Goal: Find specific fact: Find contact information

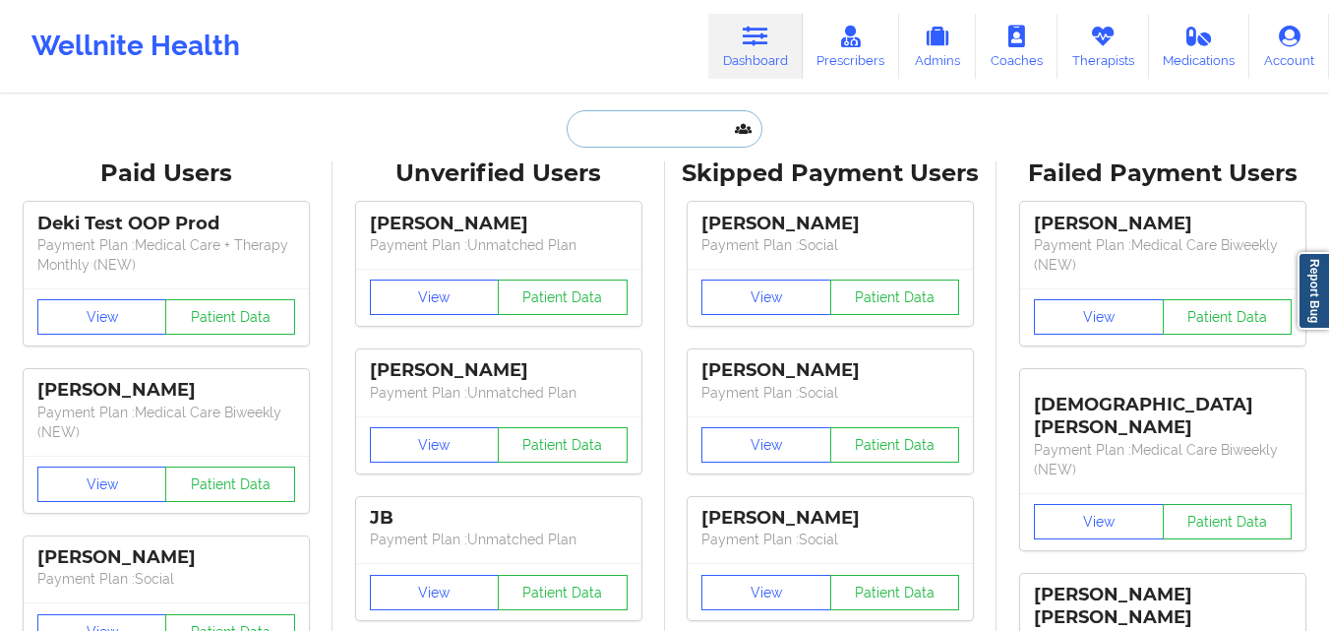
click at [693, 126] on input "text" at bounding box center [664, 128] width 195 height 37
paste input "[PERSON_NAME]"
type input "[PERSON_NAME]"
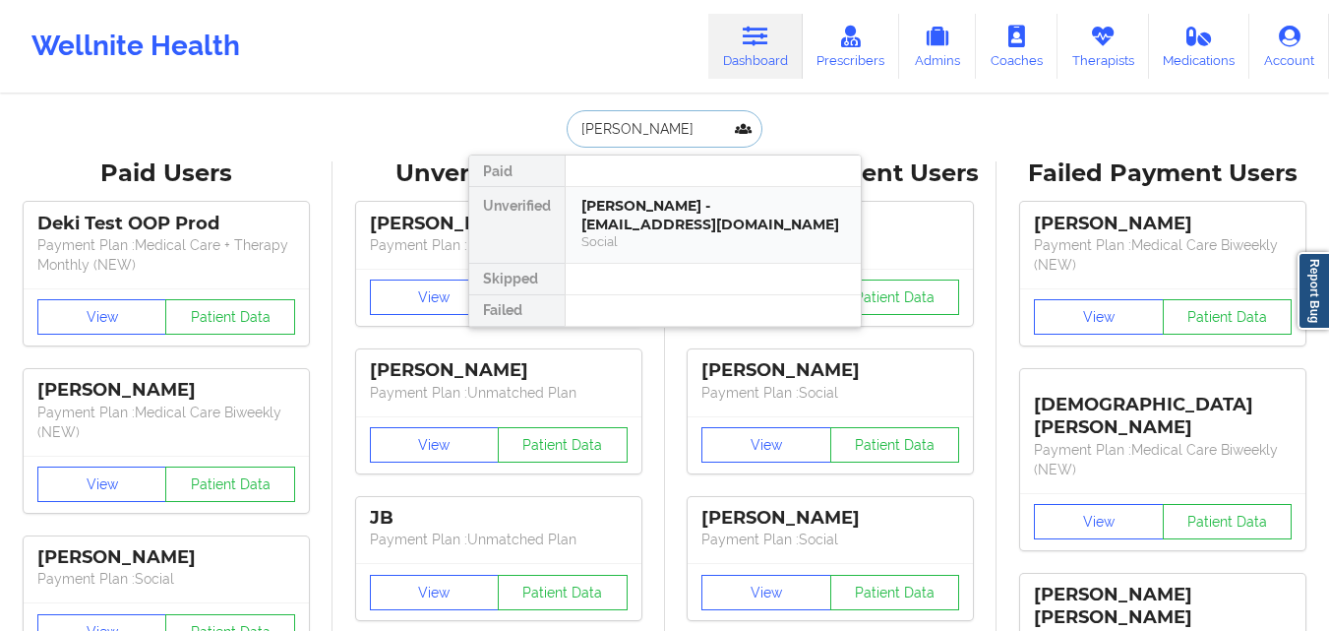
click at [673, 219] on div "[PERSON_NAME] - [EMAIL_ADDRESS][DOMAIN_NAME]" at bounding box center [713, 215] width 264 height 36
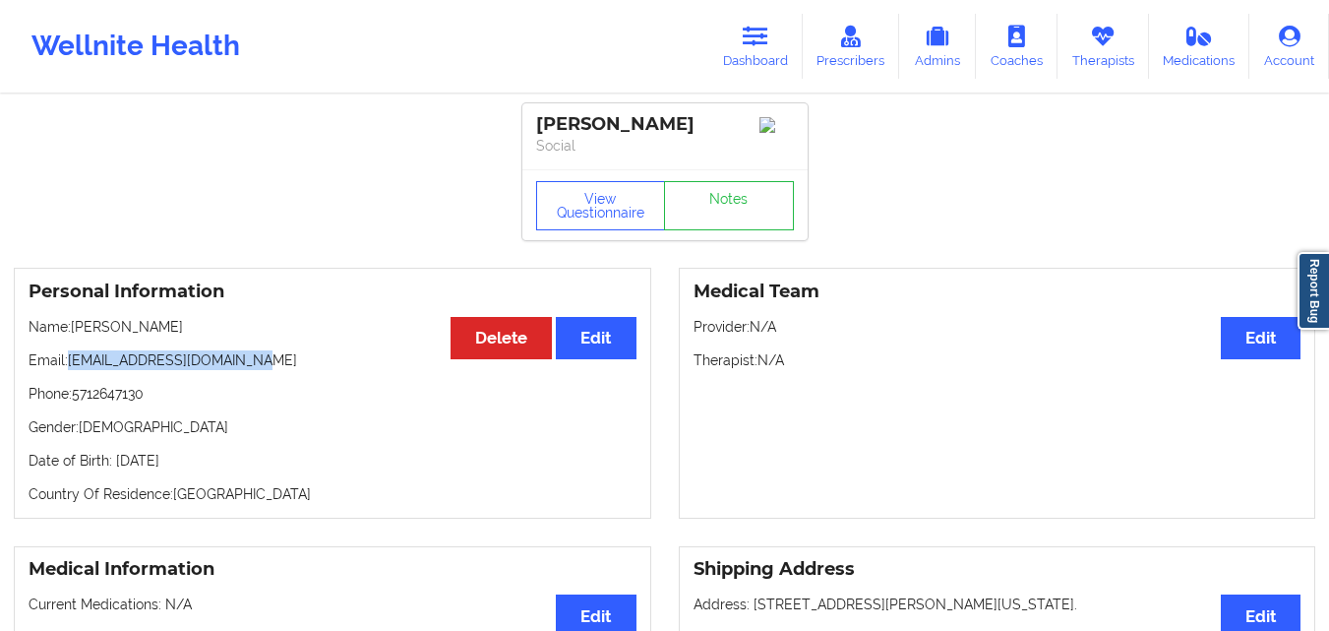
drag, startPoint x: 70, startPoint y: 370, endPoint x: 281, endPoint y: 369, distance: 211.5
click at [281, 369] on p "Email: [EMAIL_ADDRESS][DOMAIN_NAME]" at bounding box center [333, 360] width 608 height 20
copy p "[EMAIL_ADDRESS][DOMAIN_NAME]"
click at [778, 41] on link "Dashboard" at bounding box center [755, 46] width 94 height 65
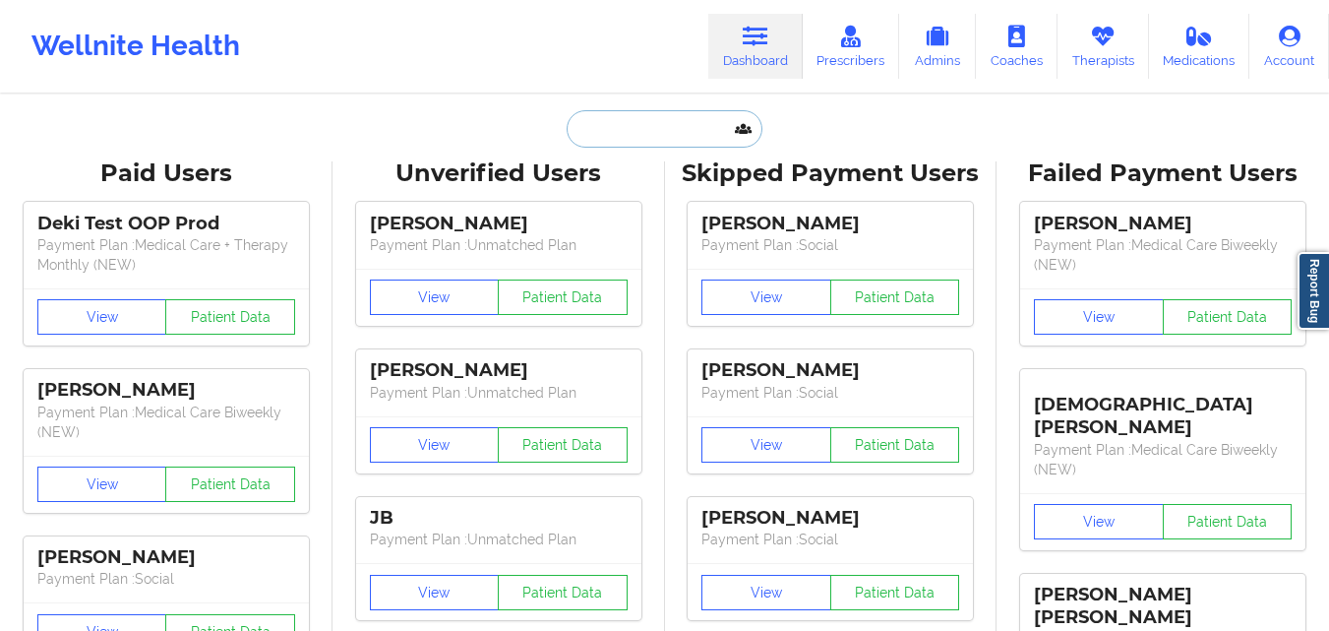
paste input "[EMAIL_ADDRESS][DOMAIN_NAME]"
type input "[EMAIL_ADDRESS][DOMAIN_NAME]"
click at [663, 136] on input "[EMAIL_ADDRESS][DOMAIN_NAME]" at bounding box center [664, 128] width 195 height 37
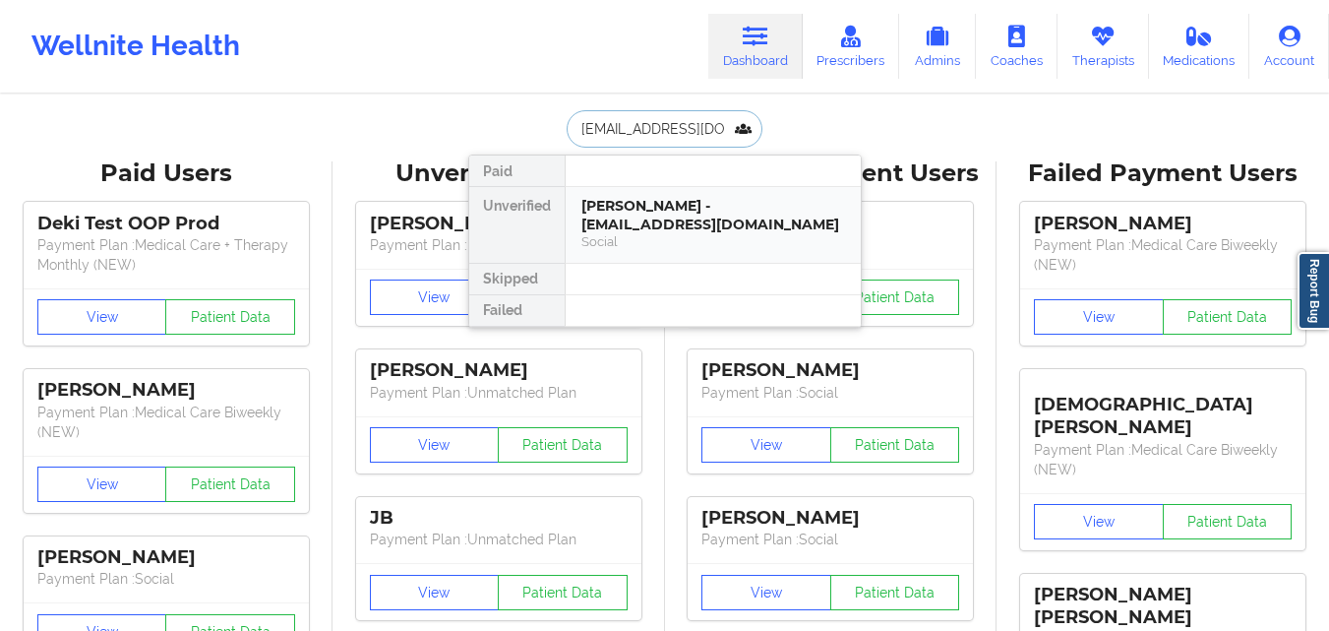
click at [670, 225] on div "[PERSON_NAME] - [EMAIL_ADDRESS][DOMAIN_NAME]" at bounding box center [713, 215] width 264 height 36
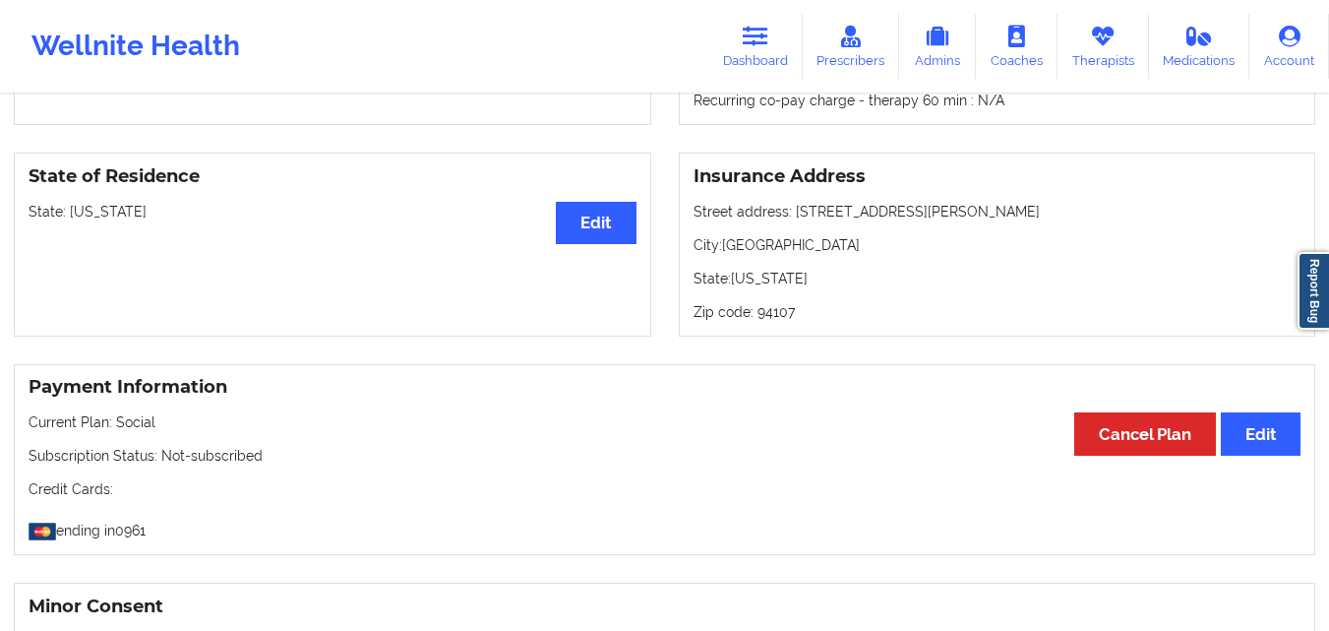
scroll to position [784, 0]
click at [783, 317] on p "Zip code: 94107" at bounding box center [997, 313] width 608 height 20
copy p "94107"
click at [783, 317] on p "Zip code: 94107" at bounding box center [997, 313] width 608 height 20
drag, startPoint x: 726, startPoint y: 253, endPoint x: 828, endPoint y: 256, distance: 102.3
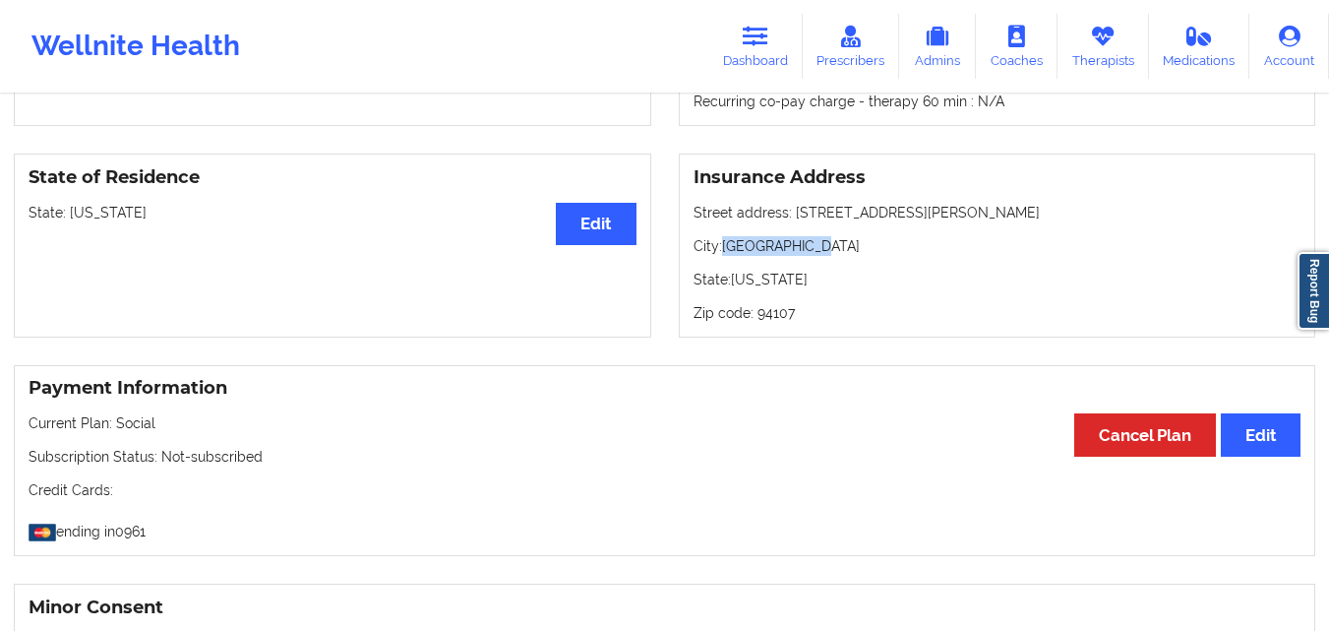
click at [828, 256] on p "City: [GEOGRAPHIC_DATA]" at bounding box center [997, 246] width 608 height 20
copy p "[GEOGRAPHIC_DATA]"
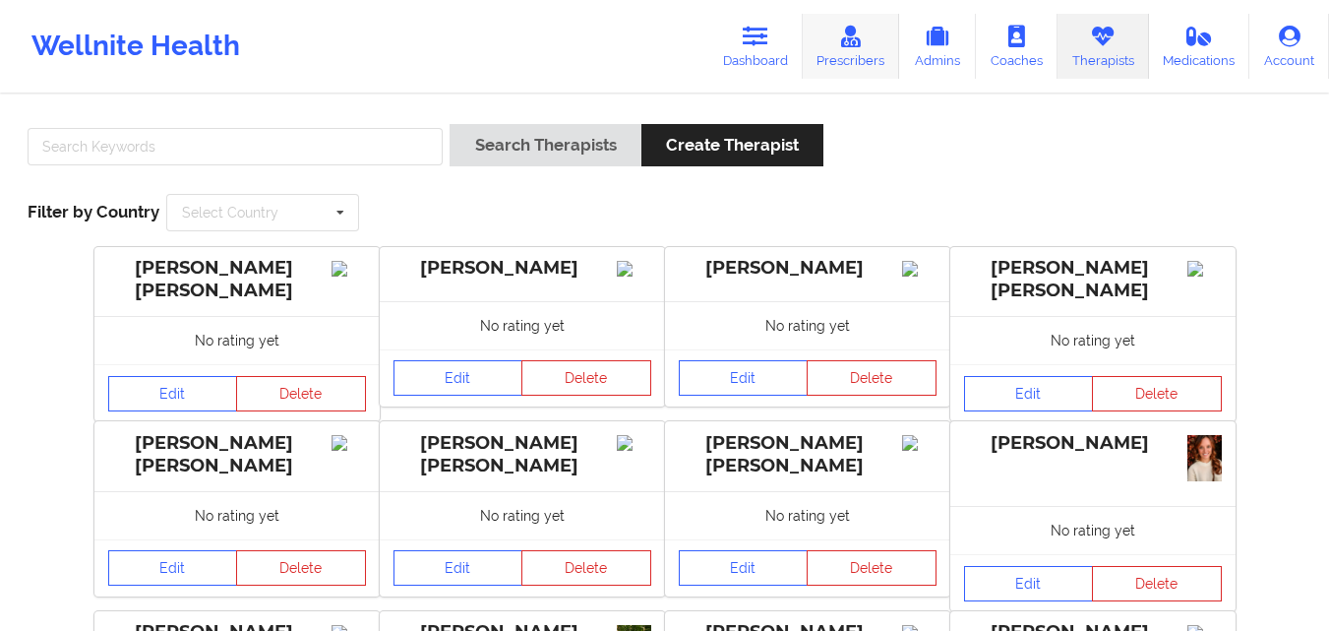
click at [878, 37] on link "Prescribers" at bounding box center [851, 46] width 97 height 65
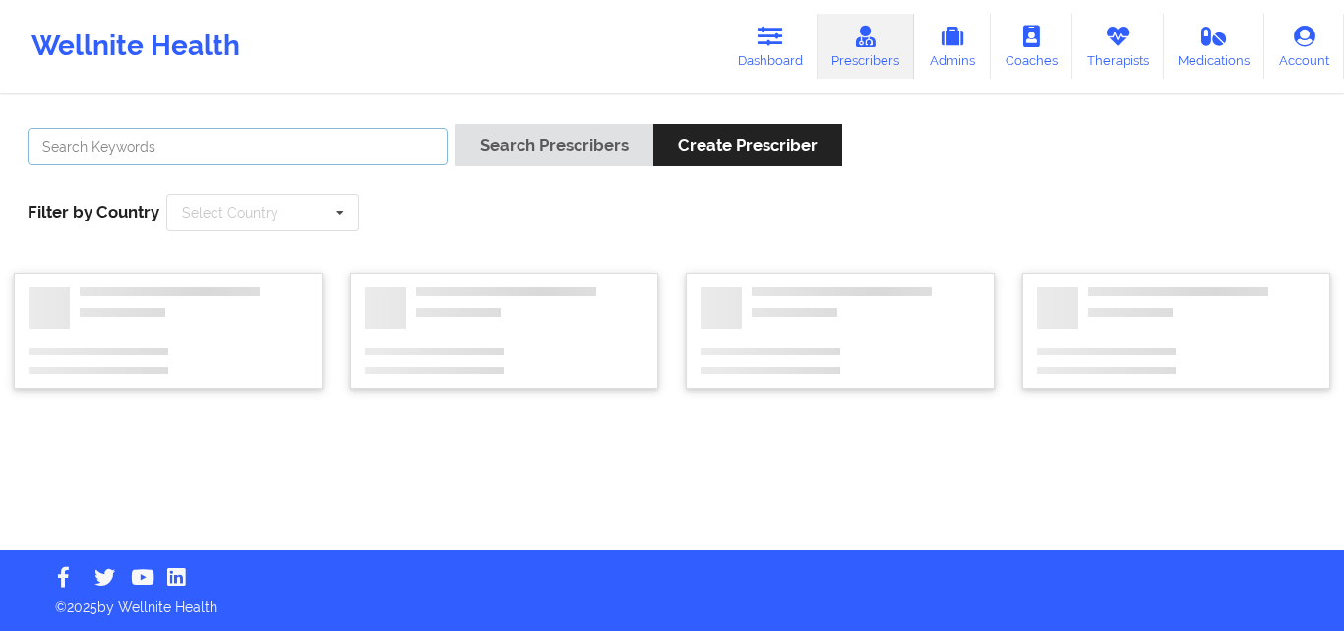
click at [328, 154] on input "text" at bounding box center [238, 146] width 420 height 37
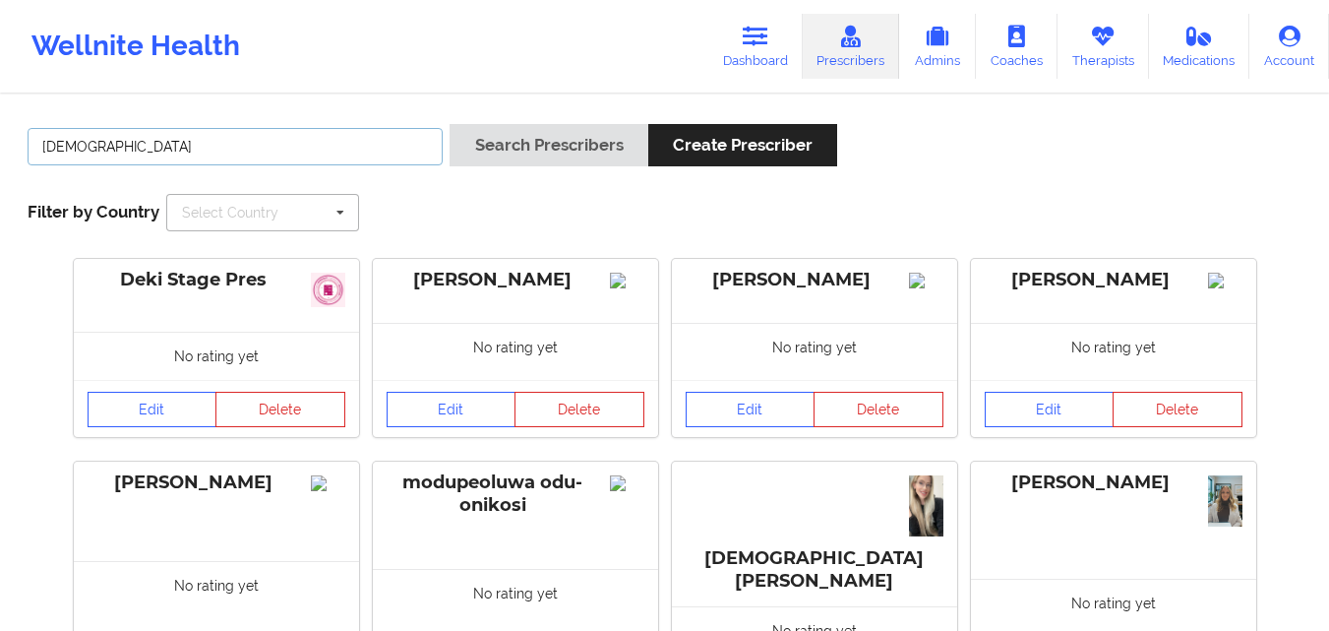
type input "[DEMOGRAPHIC_DATA]"
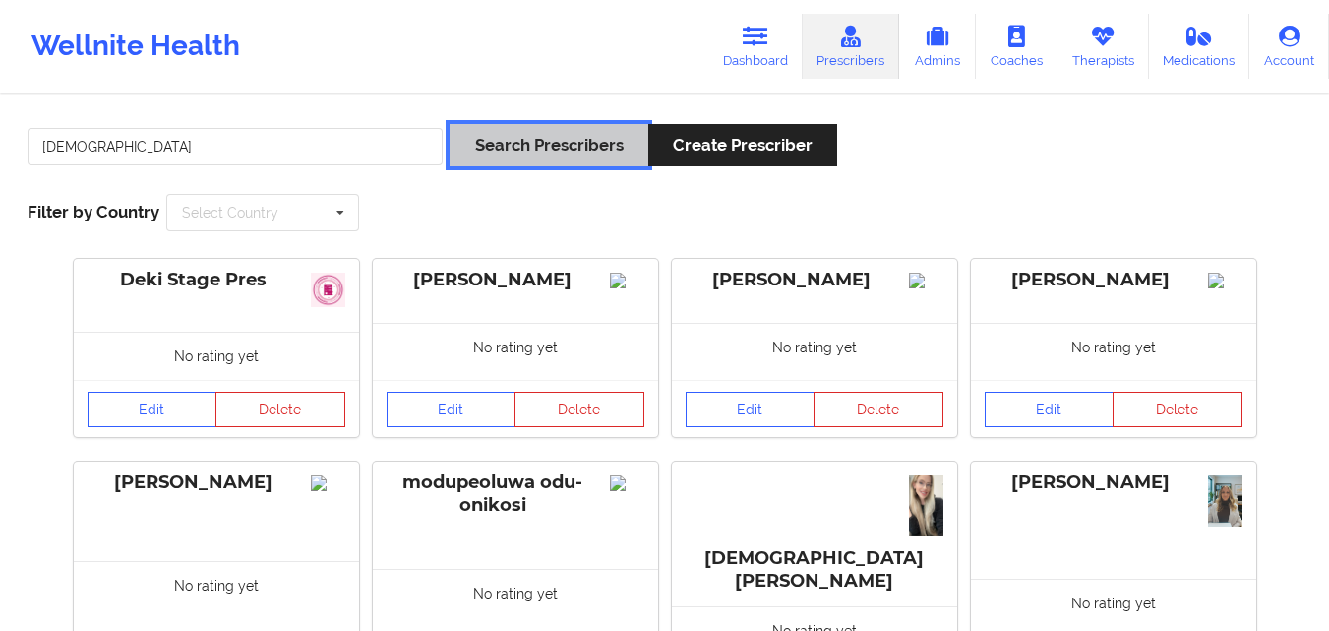
click at [592, 137] on button "Search Prescribers" at bounding box center [549, 145] width 198 height 42
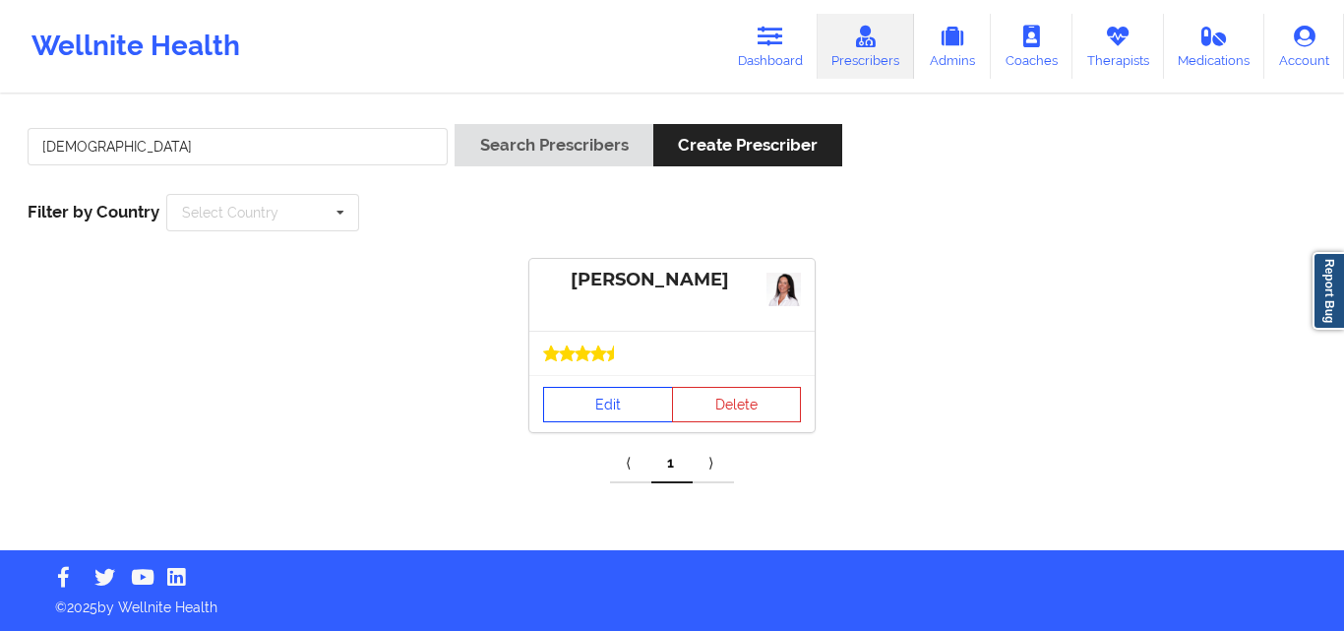
click at [623, 399] on link "Edit" at bounding box center [608, 404] width 130 height 35
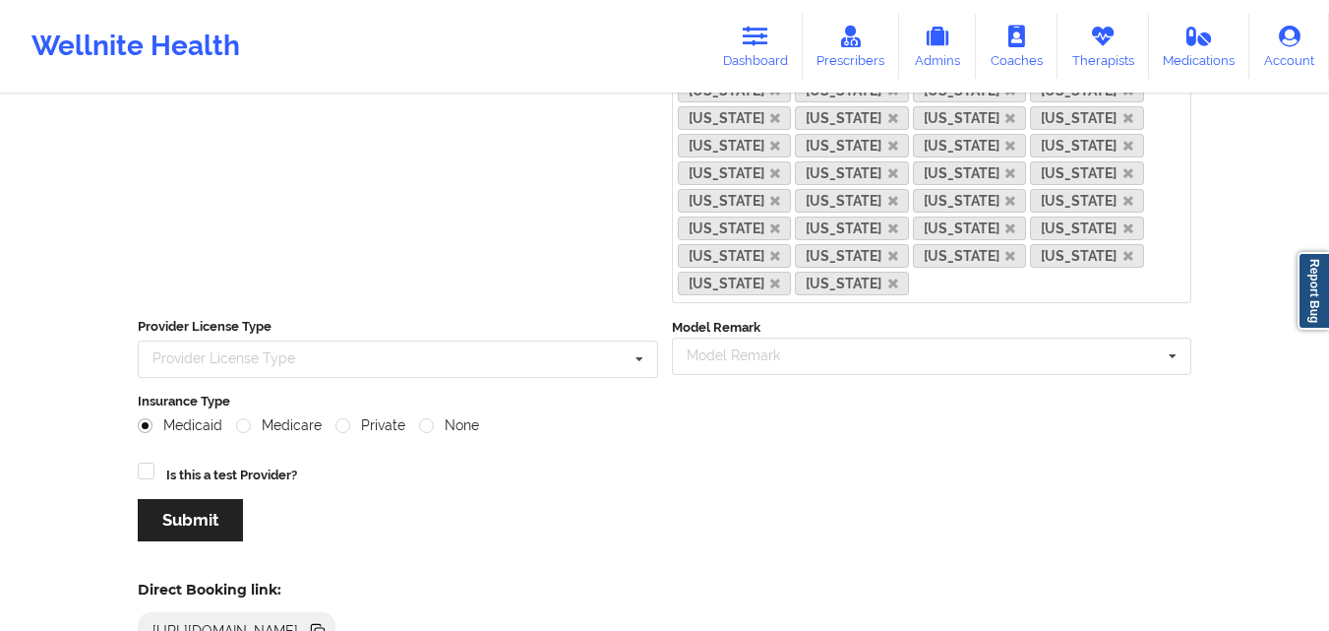
scroll to position [571, 0]
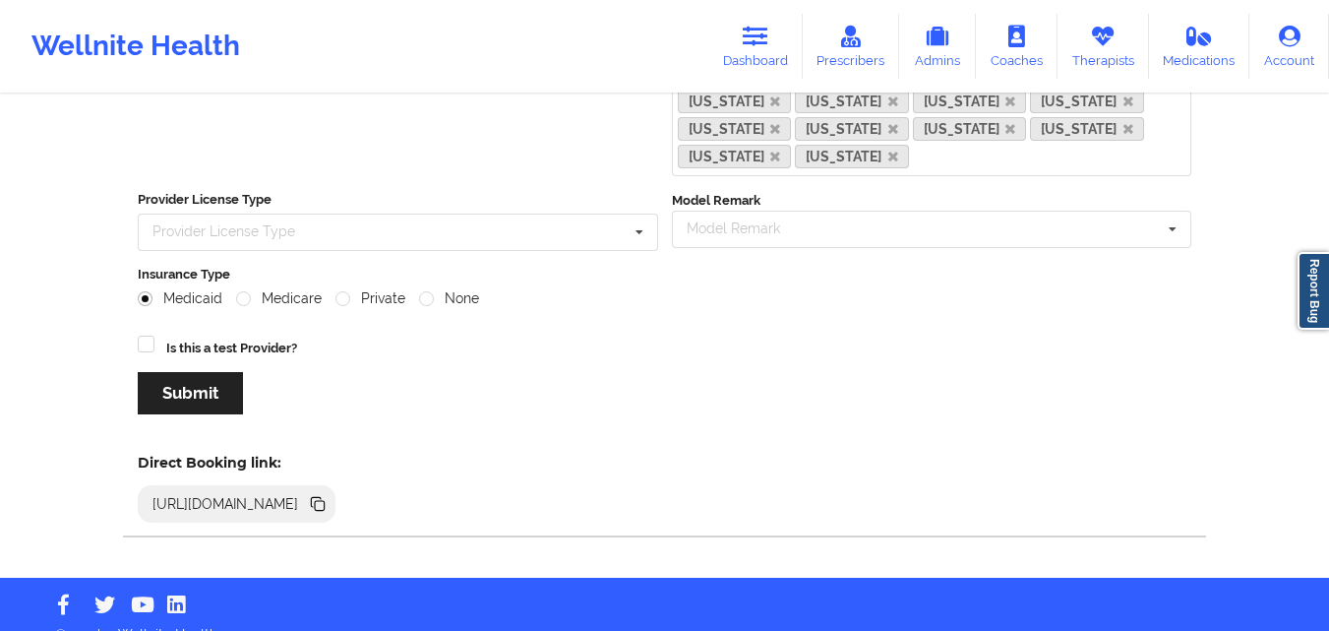
click at [325, 501] on icon at bounding box center [320, 506] width 10 height 10
